Goal: Find specific page/section: Find specific page/section

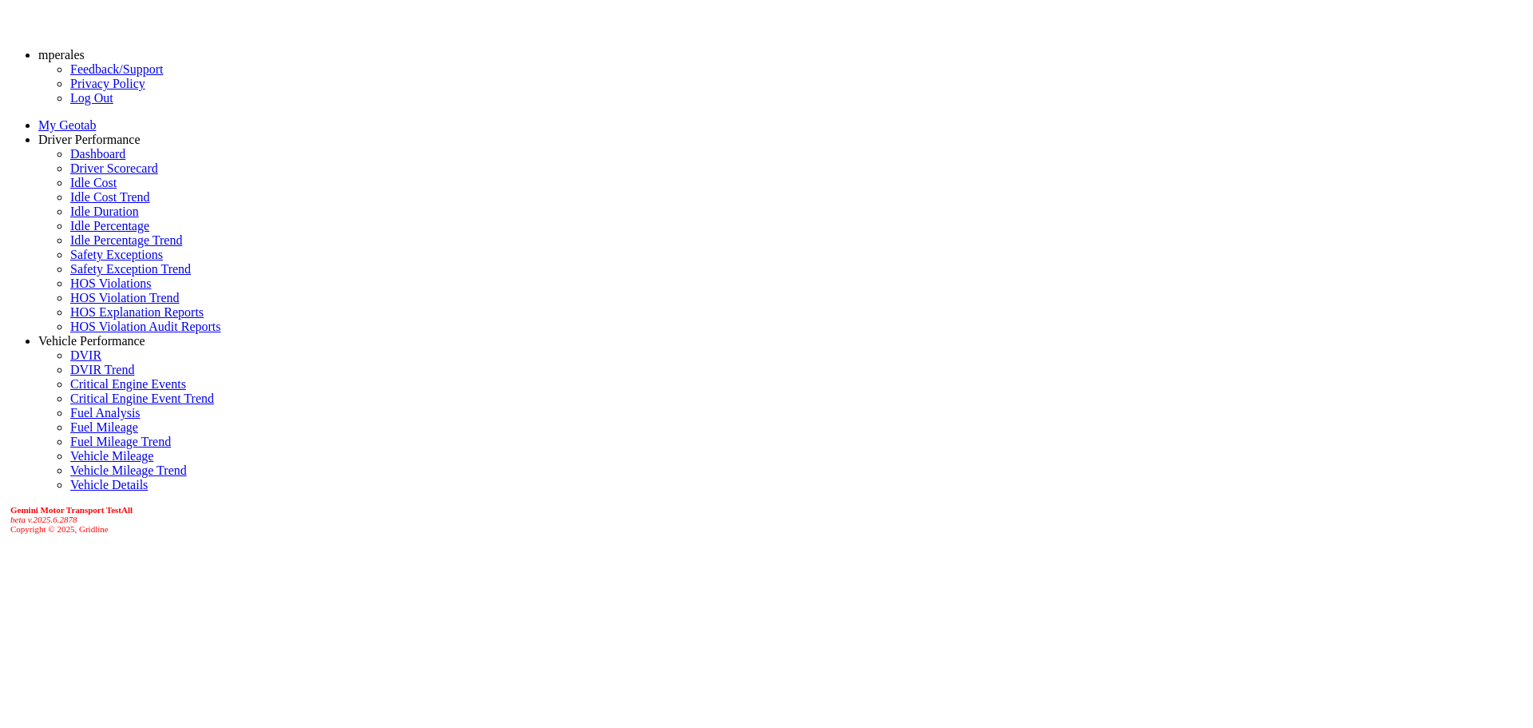
click at [92, 175] on link "Driver Scorecard" at bounding box center [114, 168] width 88 height 14
click at [81, 52] on link "mperales" at bounding box center [61, 55] width 46 height 14
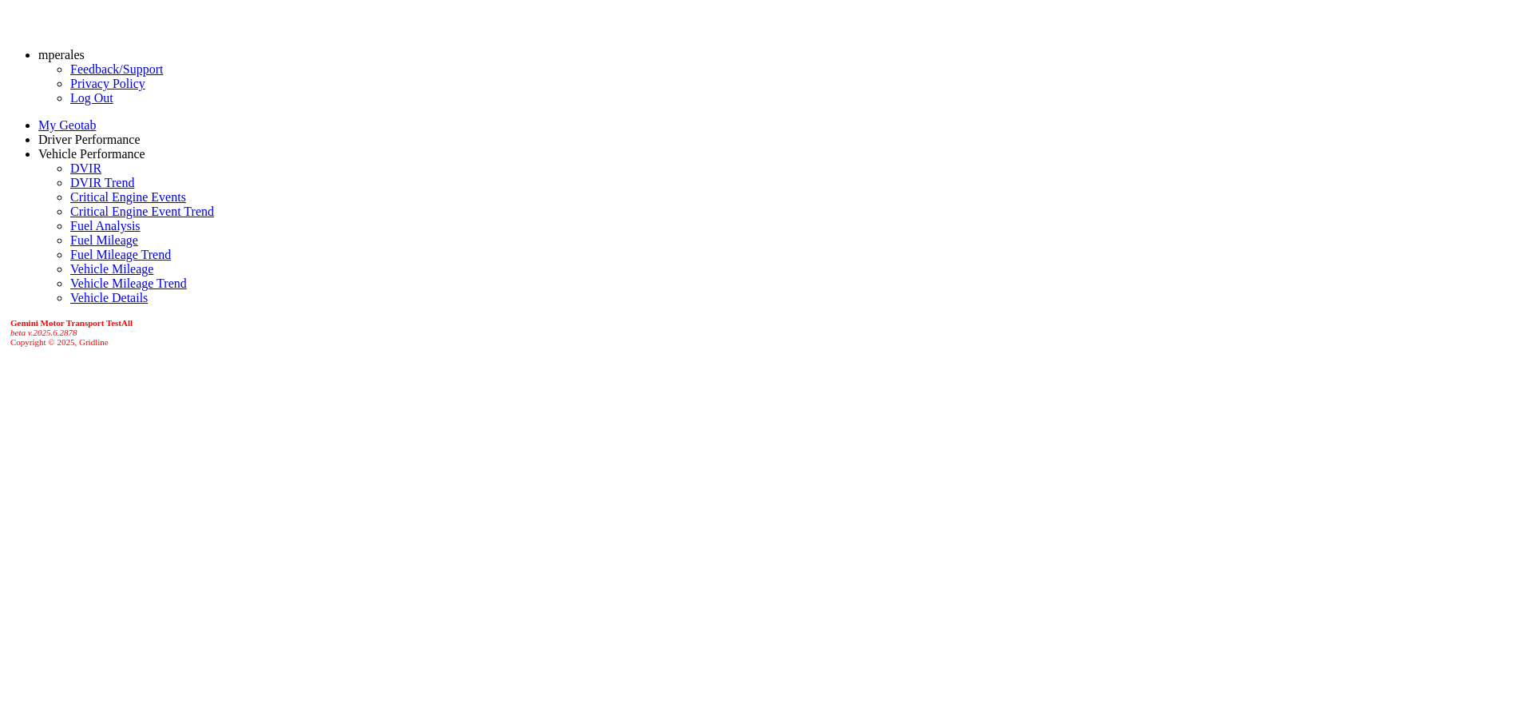
click at [70, 105] on link "Log Out" at bounding box center [91, 98] width 43 height 14
